Goal: Entertainment & Leisure: Browse casually

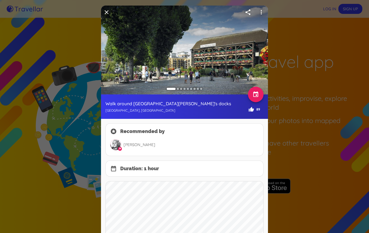
click at [177, 88] on div at bounding box center [178, 89] width 2 height 2
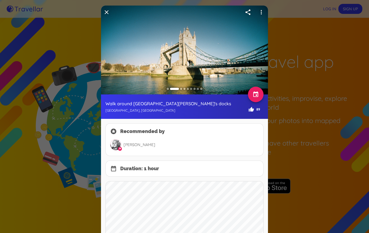
click at [211, 78] on img at bounding box center [184, 50] width 167 height 89
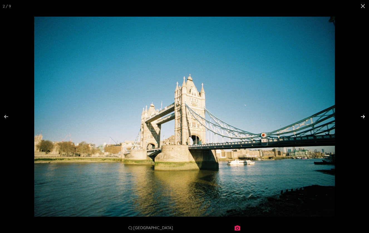
click at [361, 115] on button at bounding box center [358, 117] width 19 height 28
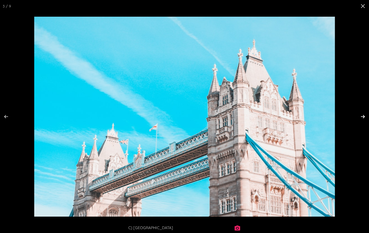
click at [361, 115] on button at bounding box center [358, 117] width 19 height 28
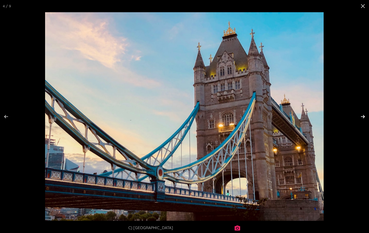
click at [361, 115] on button at bounding box center [358, 117] width 19 height 28
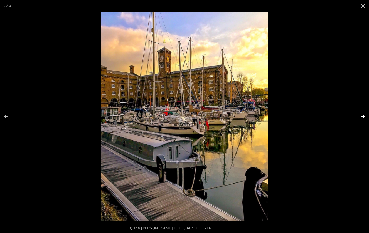
click at [361, 115] on button at bounding box center [358, 117] width 19 height 28
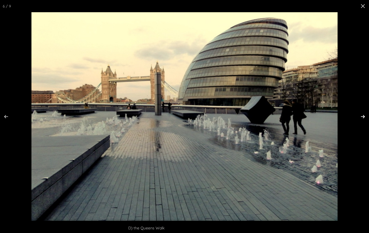
click at [361, 115] on button at bounding box center [358, 117] width 19 height 28
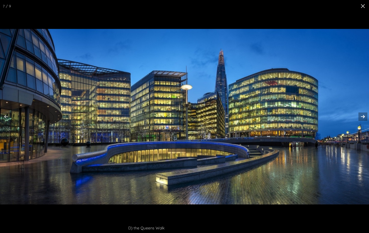
click at [361, 115] on button at bounding box center [358, 117] width 19 height 28
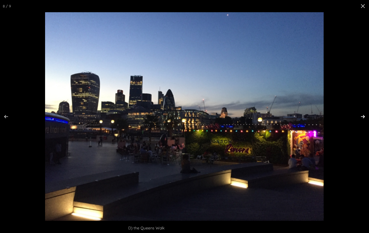
click at [361, 115] on button at bounding box center [358, 117] width 19 height 28
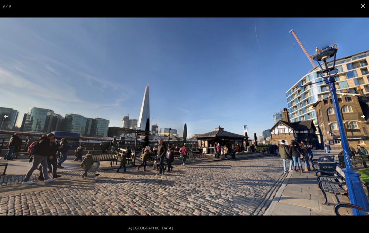
click at [361, 115] on button at bounding box center [358, 117] width 19 height 28
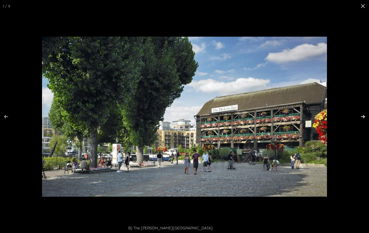
click at [361, 115] on button at bounding box center [358, 117] width 19 height 28
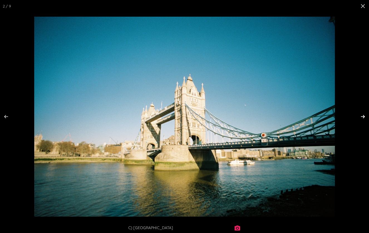
click at [361, 115] on button at bounding box center [358, 117] width 19 height 28
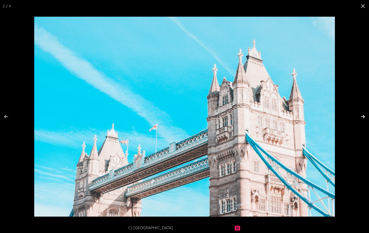
click at [361, 115] on button at bounding box center [358, 117] width 19 height 28
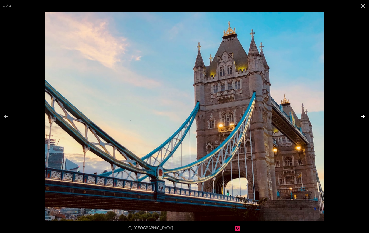
click at [361, 115] on button at bounding box center [358, 117] width 19 height 28
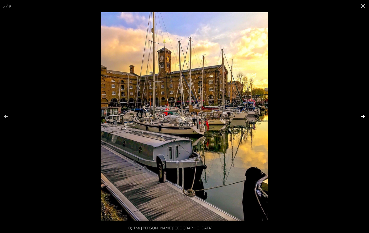
click at [361, 115] on button at bounding box center [358, 117] width 19 height 28
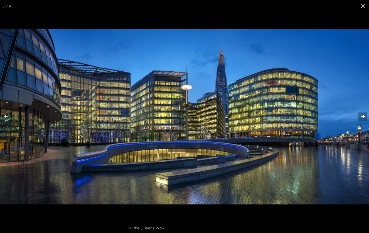
click at [361, 115] on button at bounding box center [358, 117] width 19 height 28
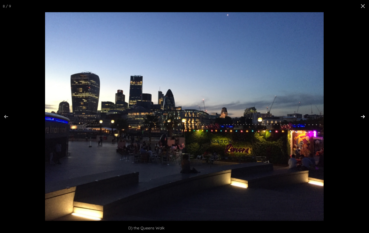
click at [361, 115] on button at bounding box center [358, 117] width 19 height 28
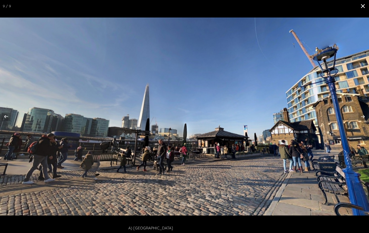
click at [360, 5] on button at bounding box center [362, 6] width 12 height 12
